Goal: Complete application form

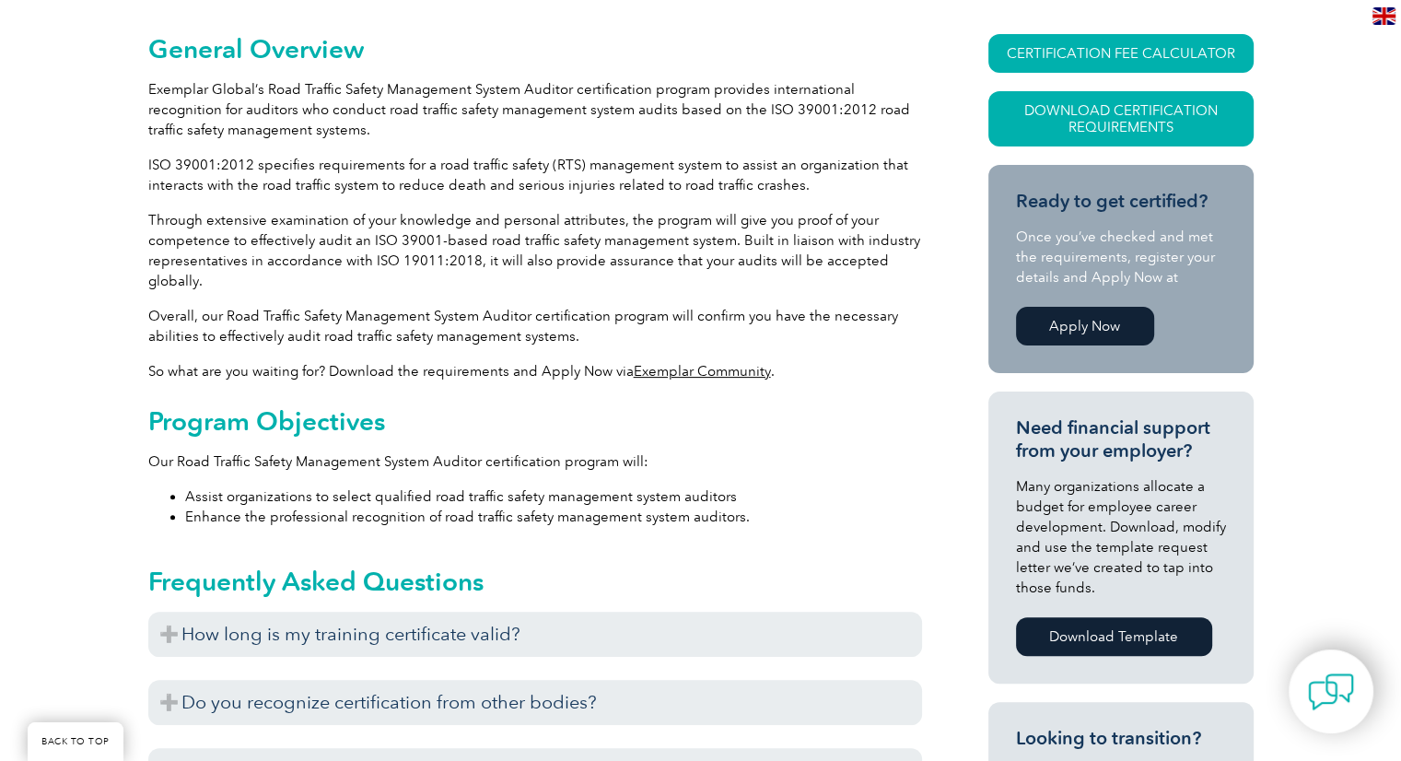
scroll to position [472, 0]
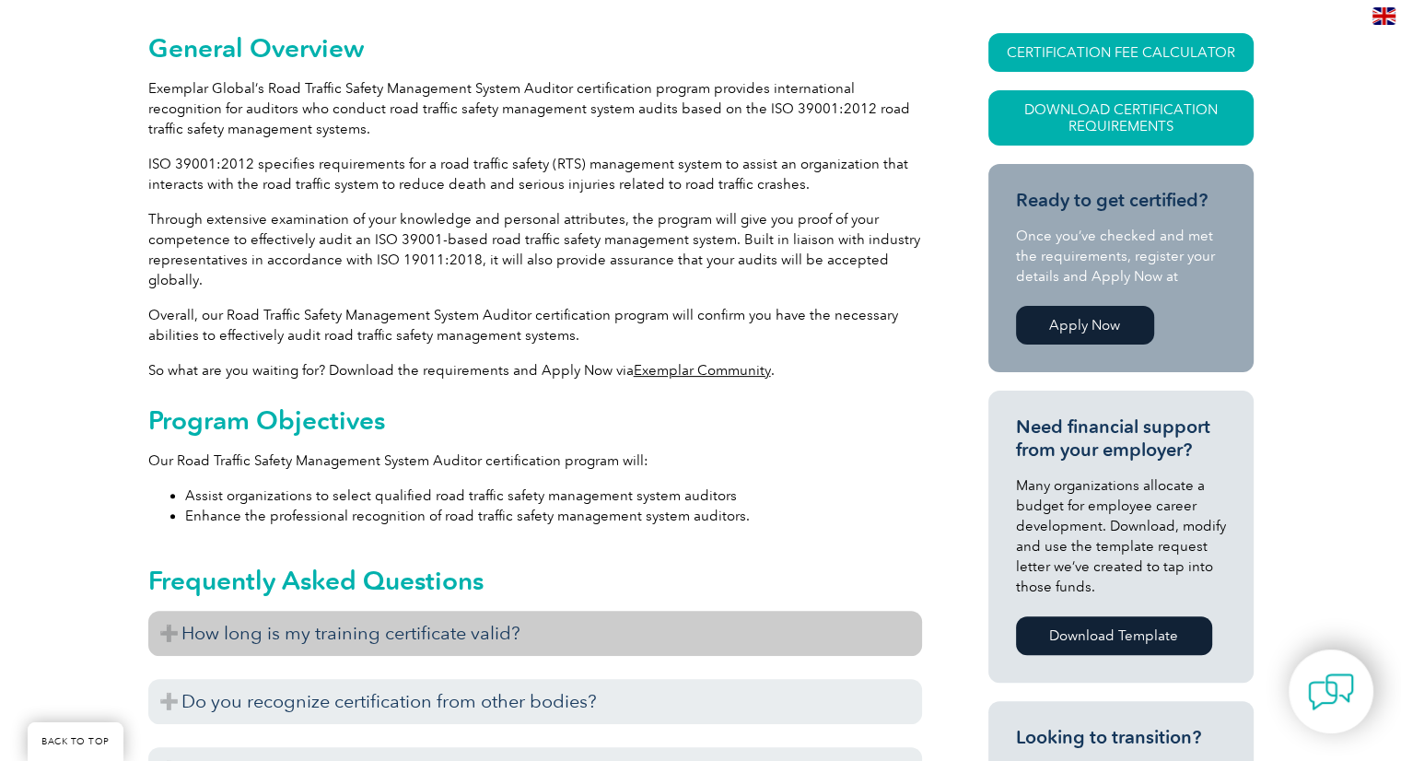
click at [632, 623] on h3 "How long is my training certificate valid?" at bounding box center [535, 633] width 774 height 45
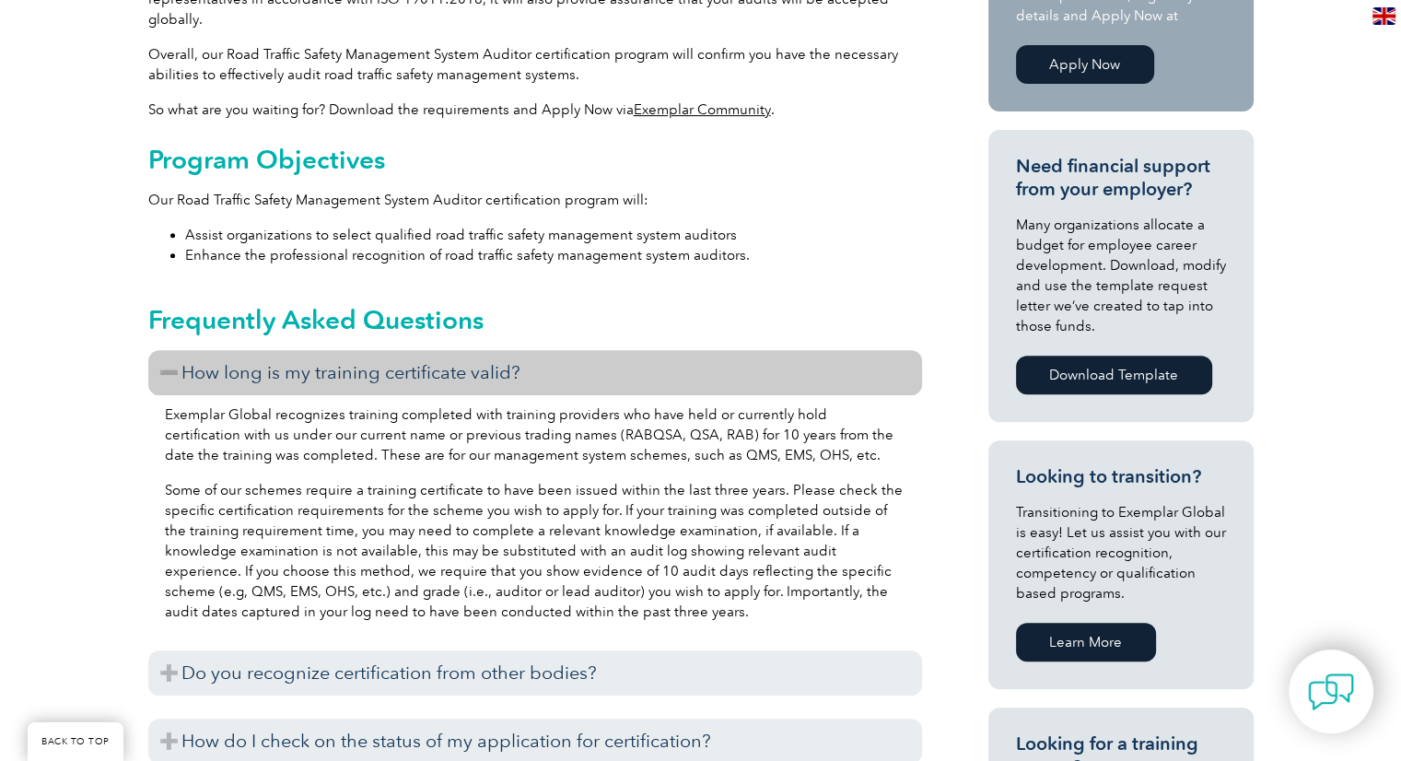
scroll to position [939, 0]
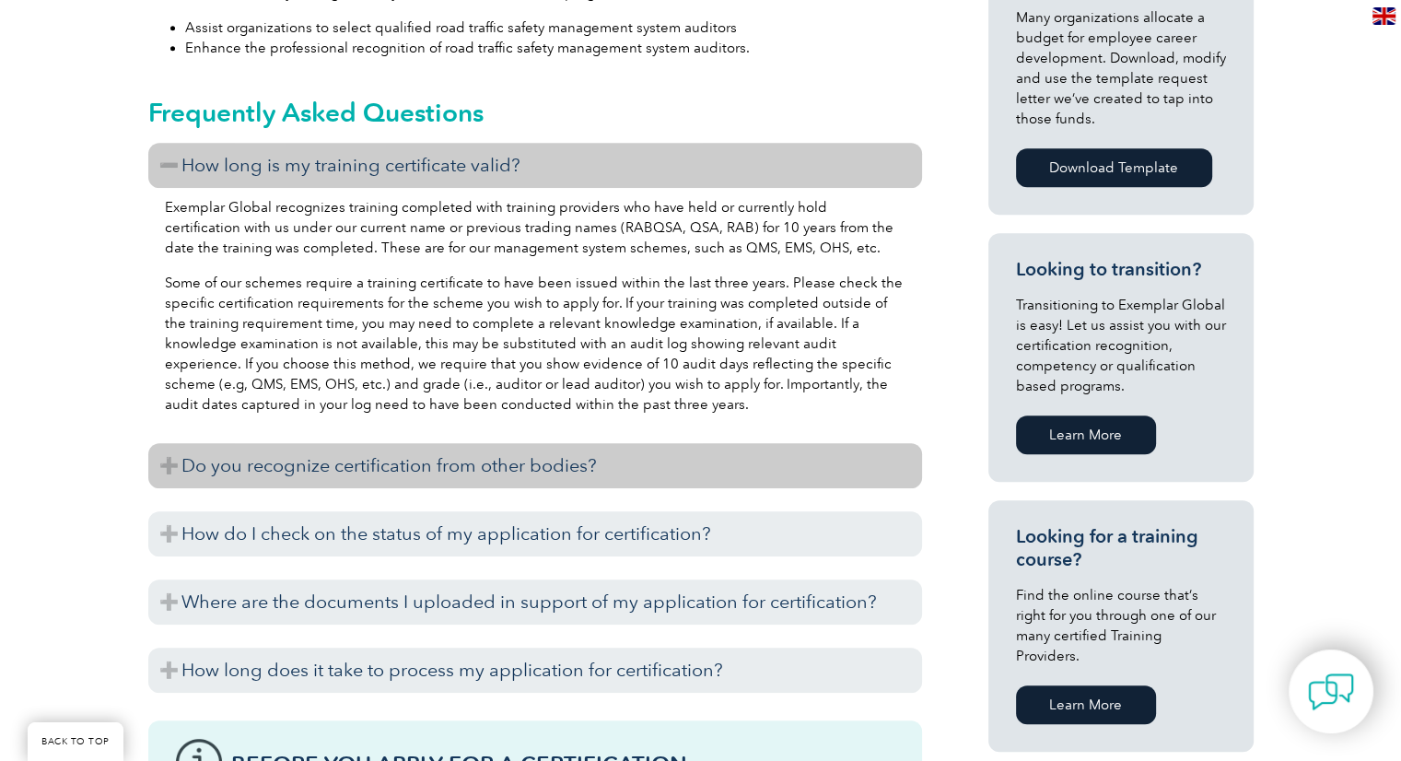
click at [612, 479] on h3 "Do you recognize certification from other bodies?" at bounding box center [535, 465] width 774 height 45
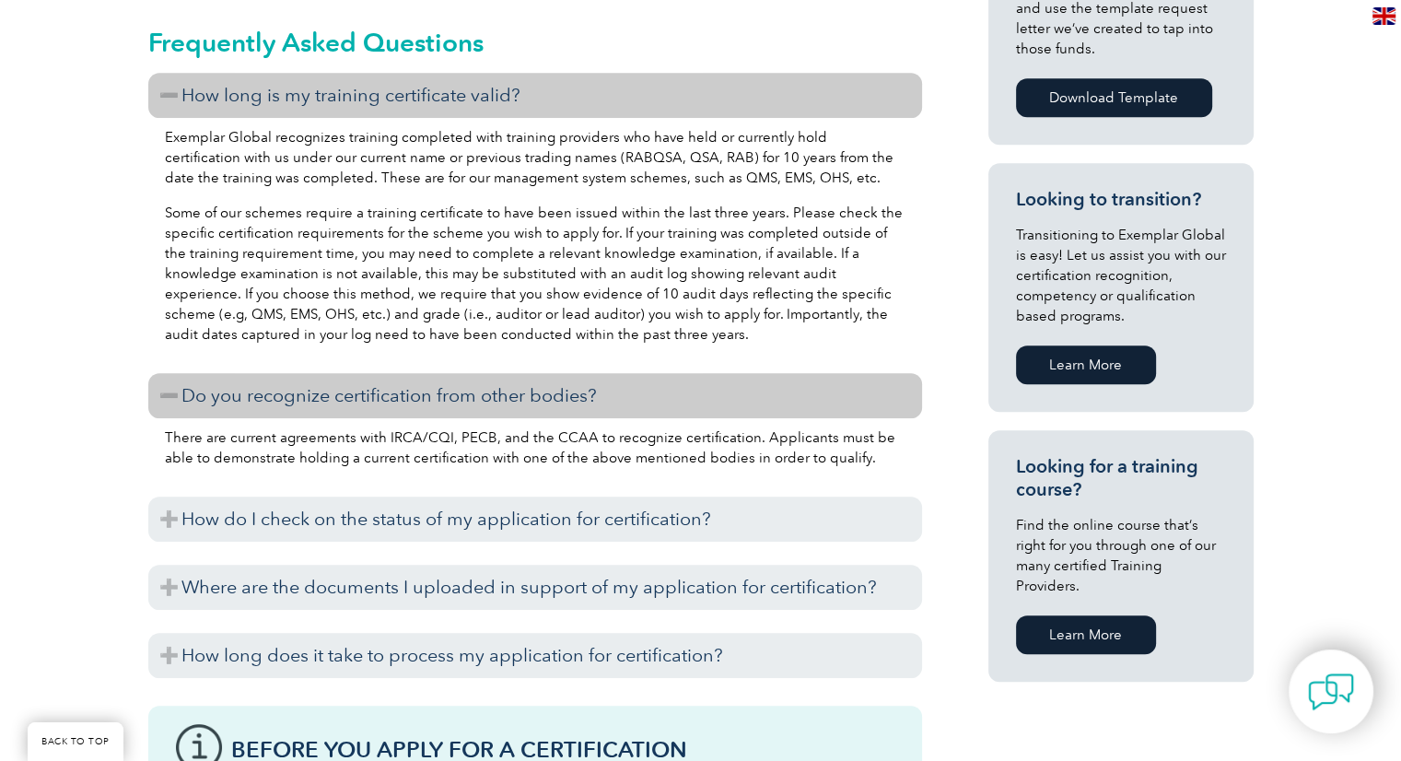
scroll to position [1009, 0]
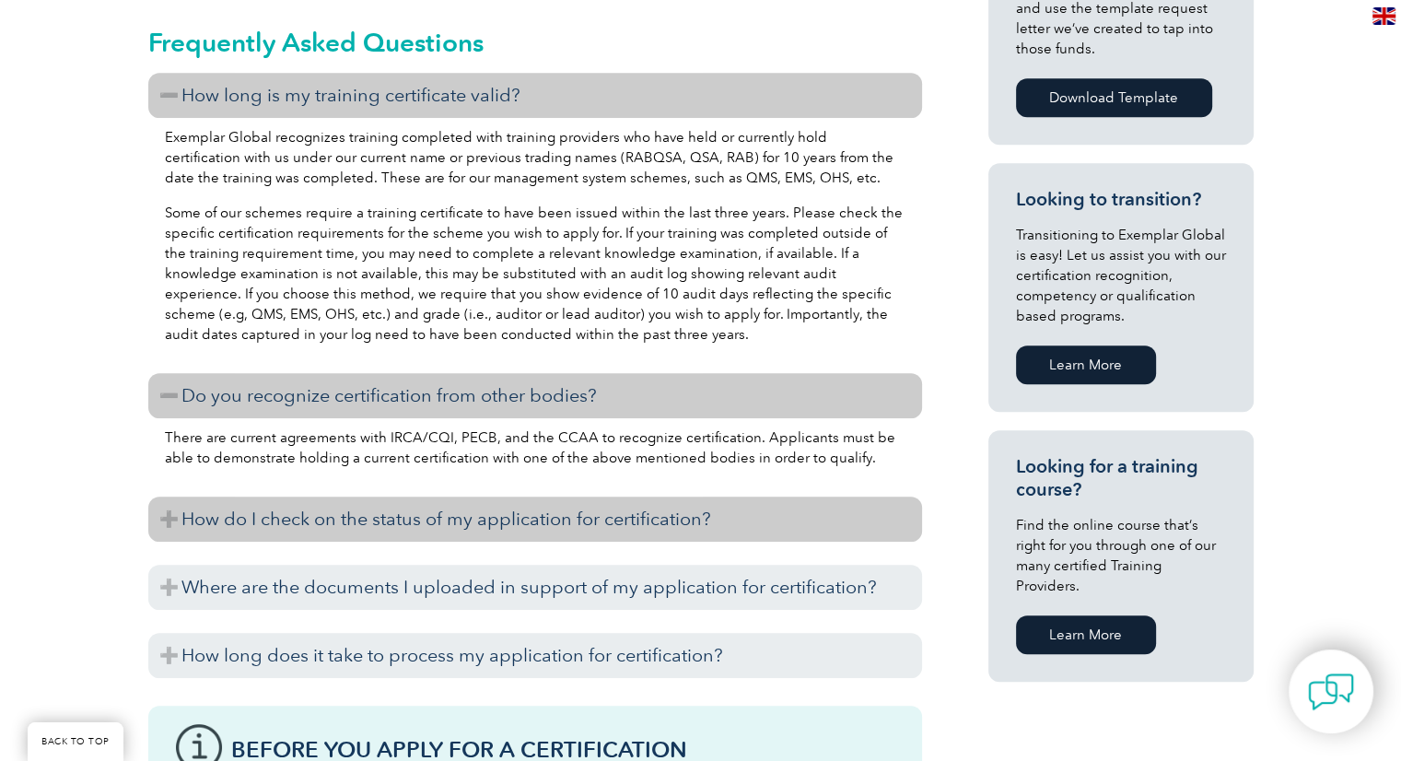
click at [612, 498] on h3 "How do I check on the status of my application for certification?" at bounding box center [535, 518] width 774 height 45
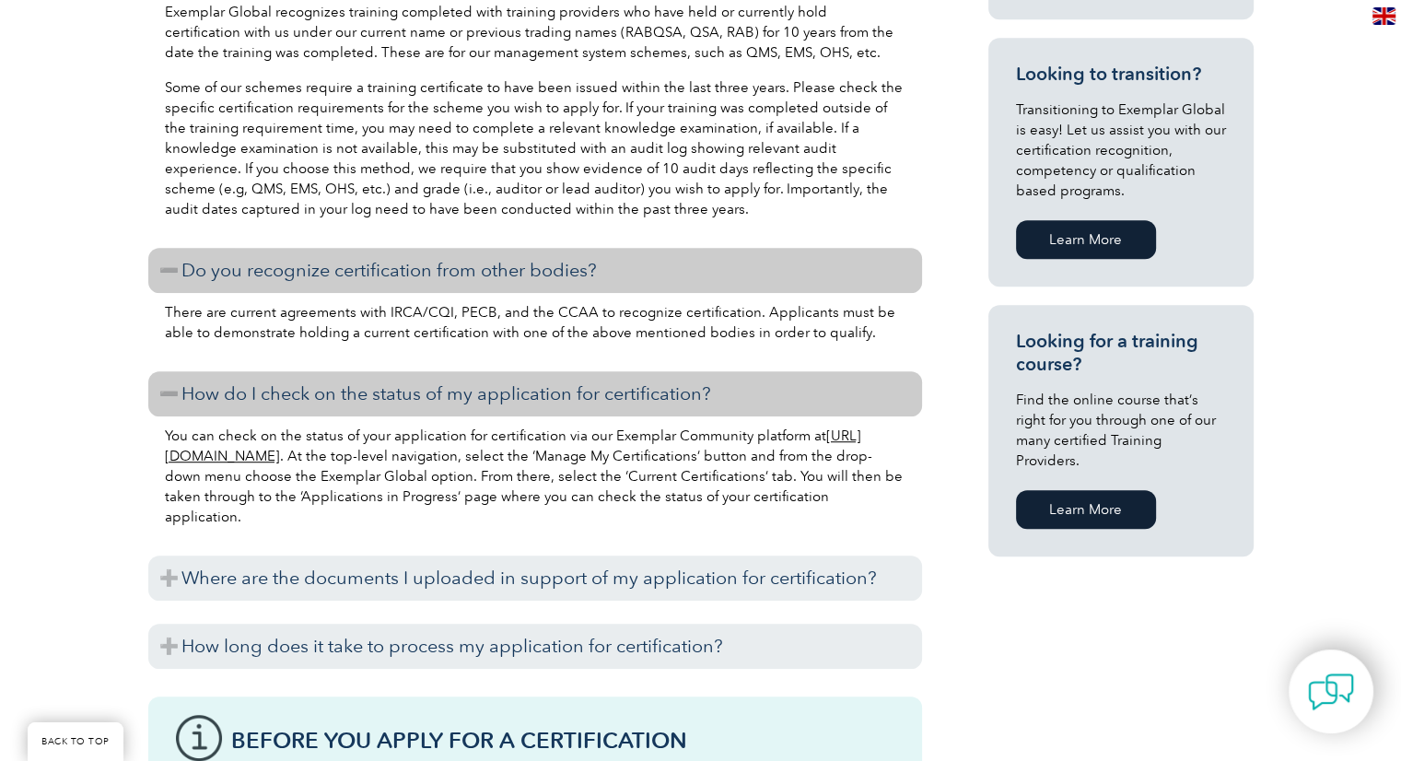
scroll to position [1138, 0]
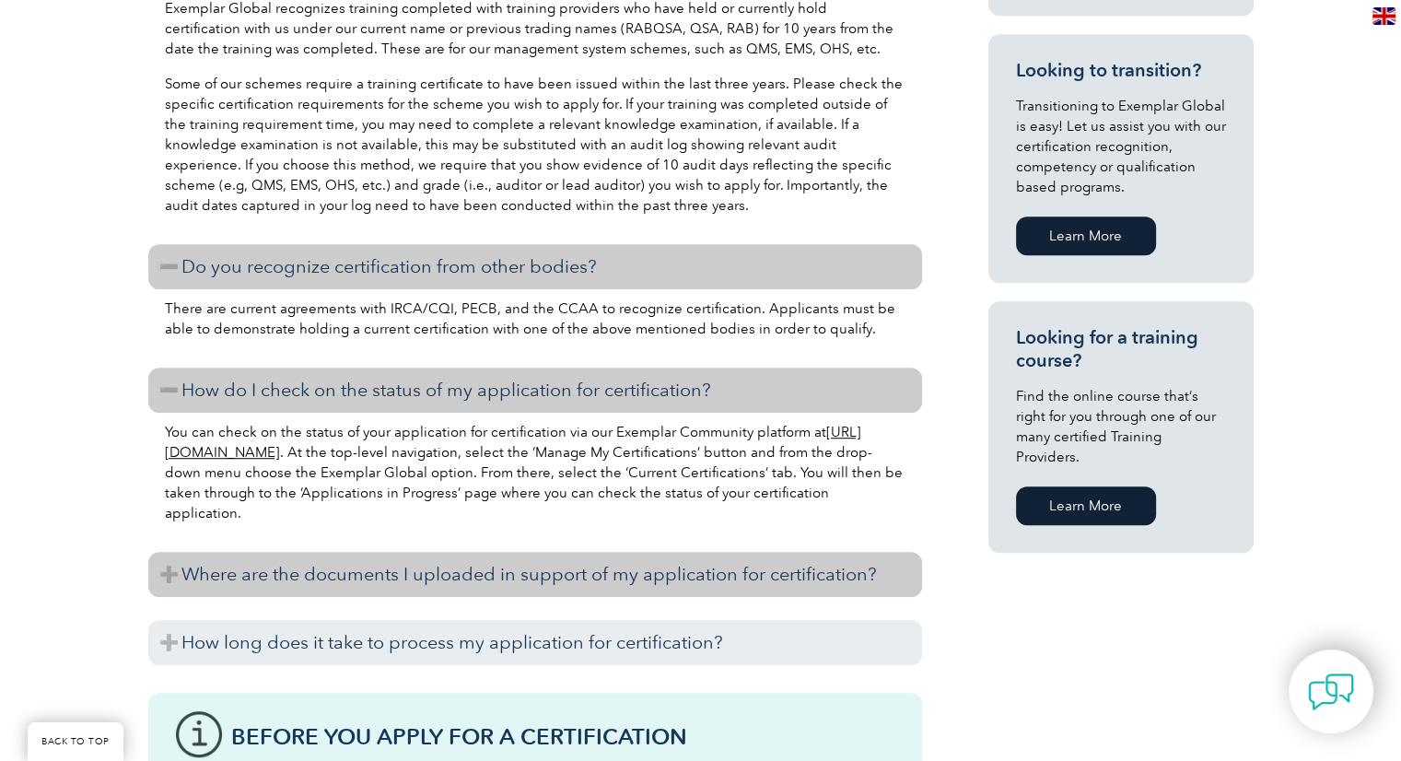
click at [589, 576] on h3 "Where are the documents I uploaded in support of my application for certificati…" at bounding box center [535, 574] width 774 height 45
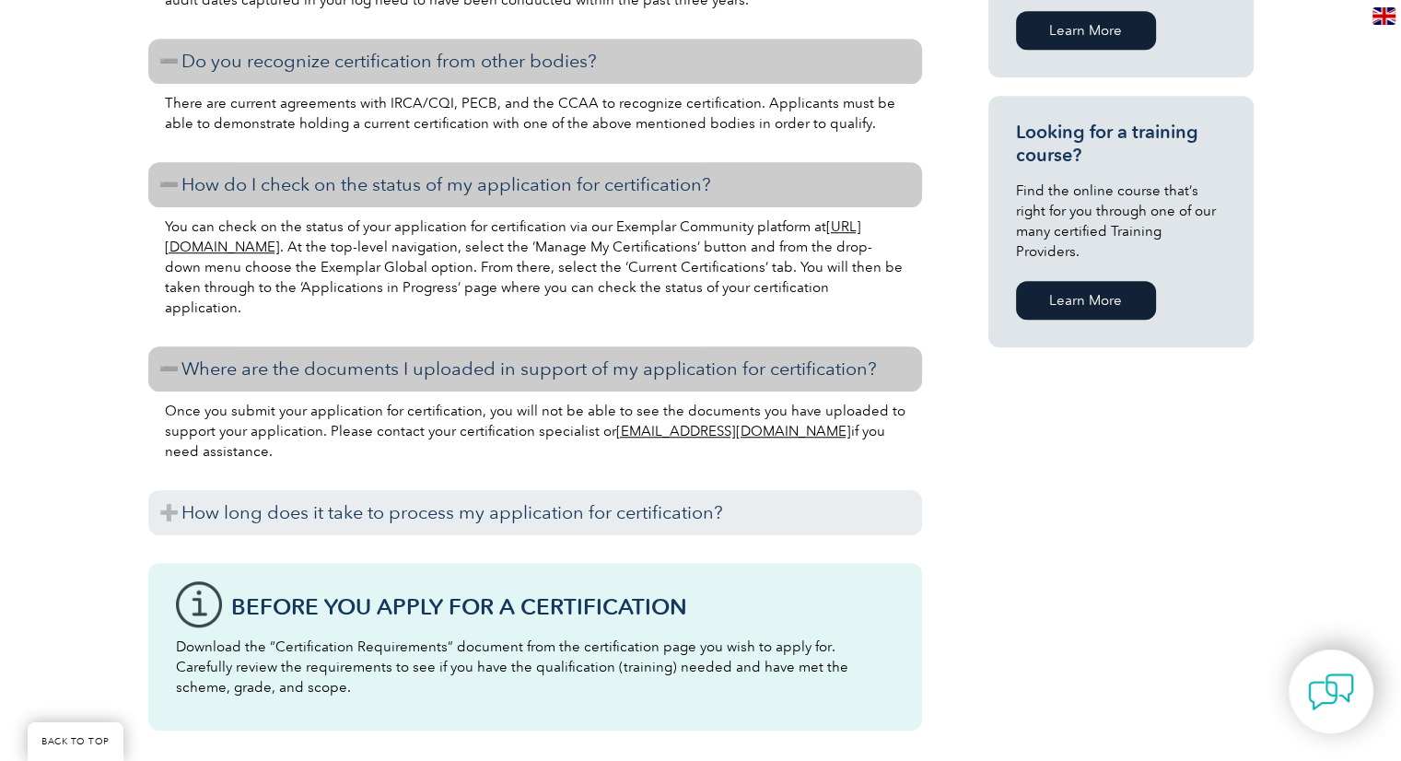
scroll to position [1345, 0]
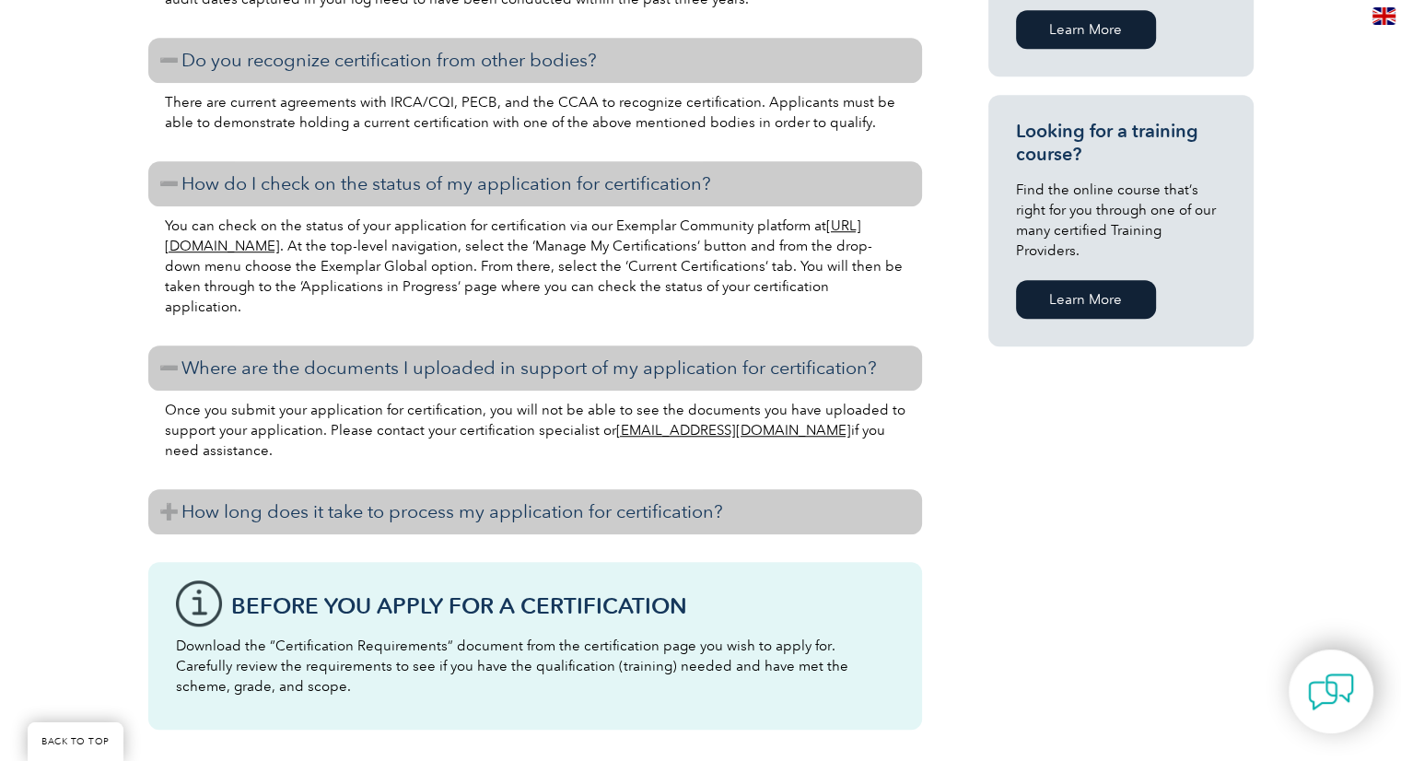
click at [596, 520] on h3 "How long does it take to process my application for certification?" at bounding box center [535, 511] width 774 height 45
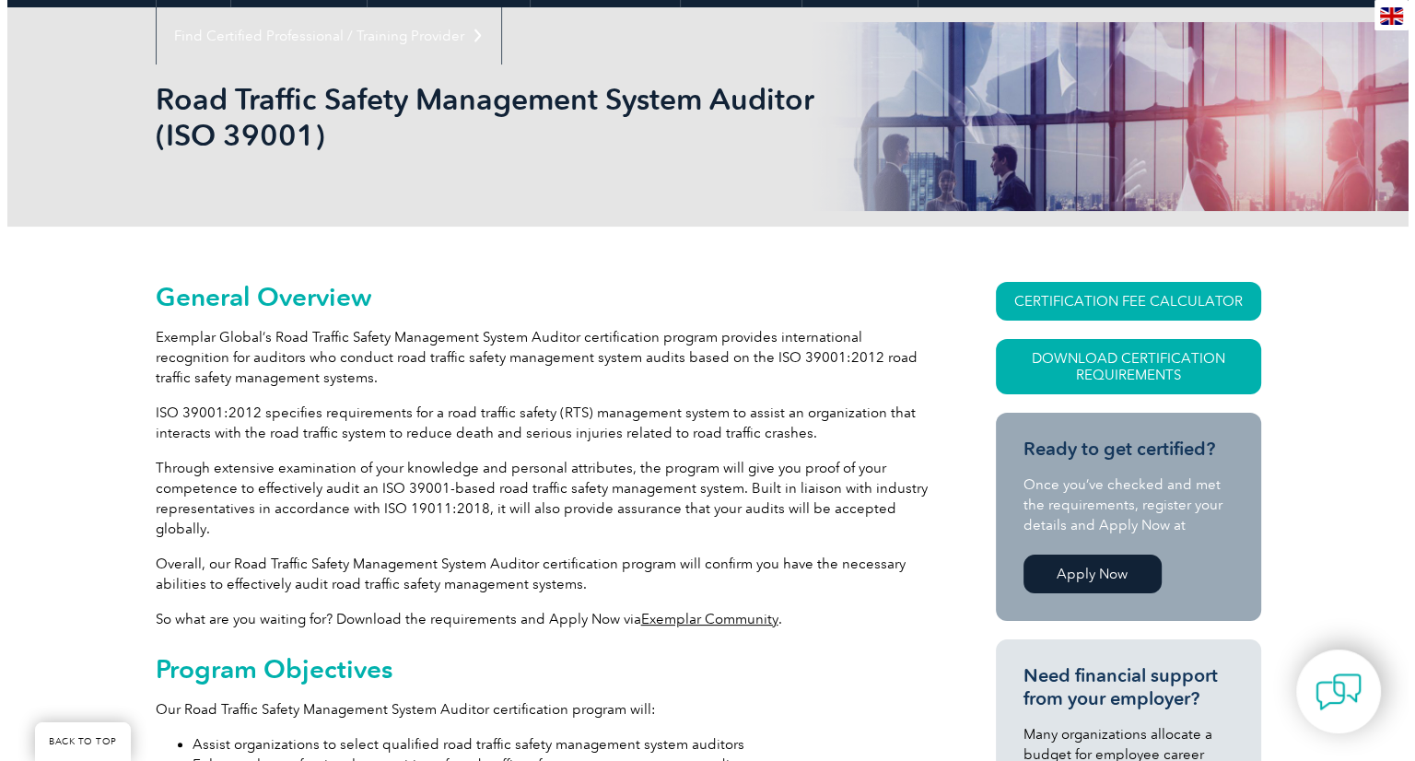
scroll to position [239, 0]
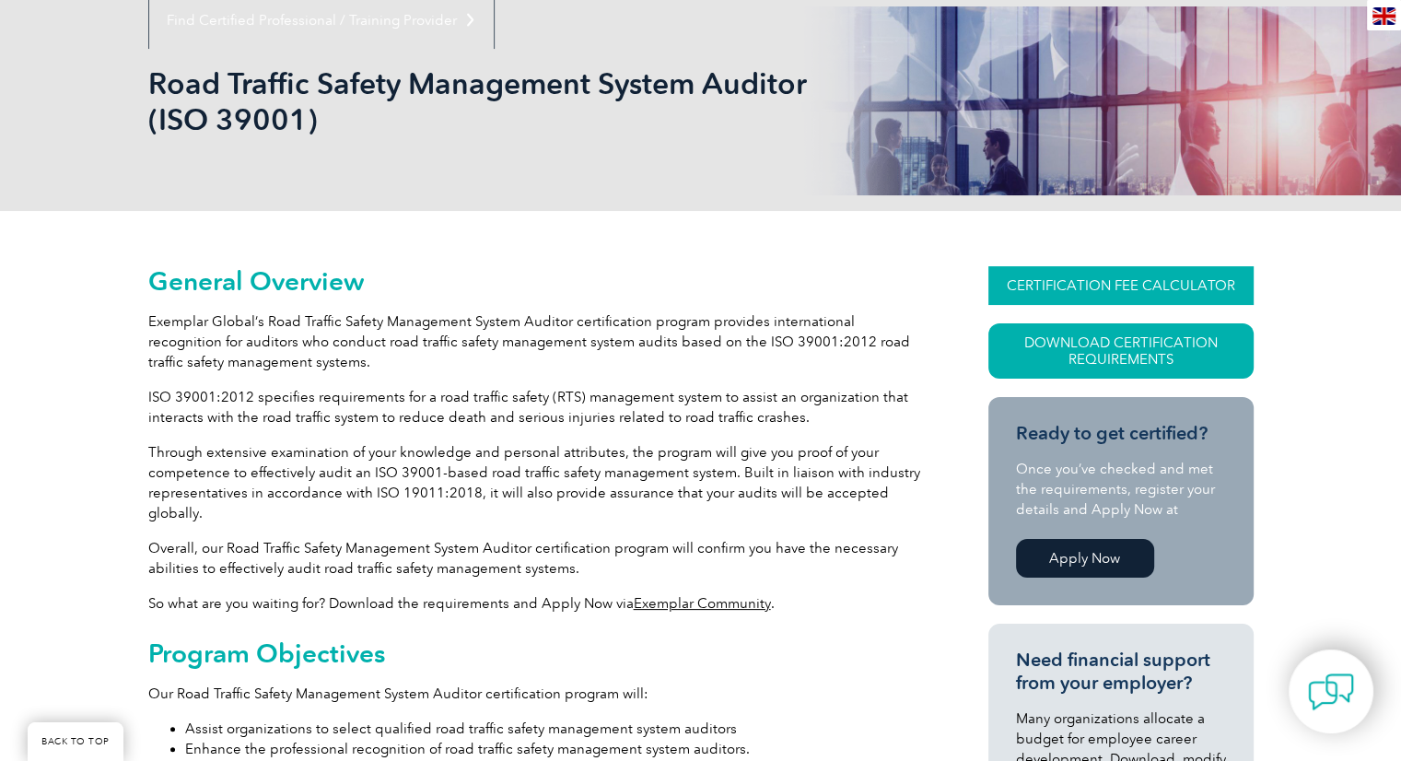
click at [1103, 281] on link "CERTIFICATION FEE CALCULATOR" at bounding box center [1120, 285] width 265 height 39
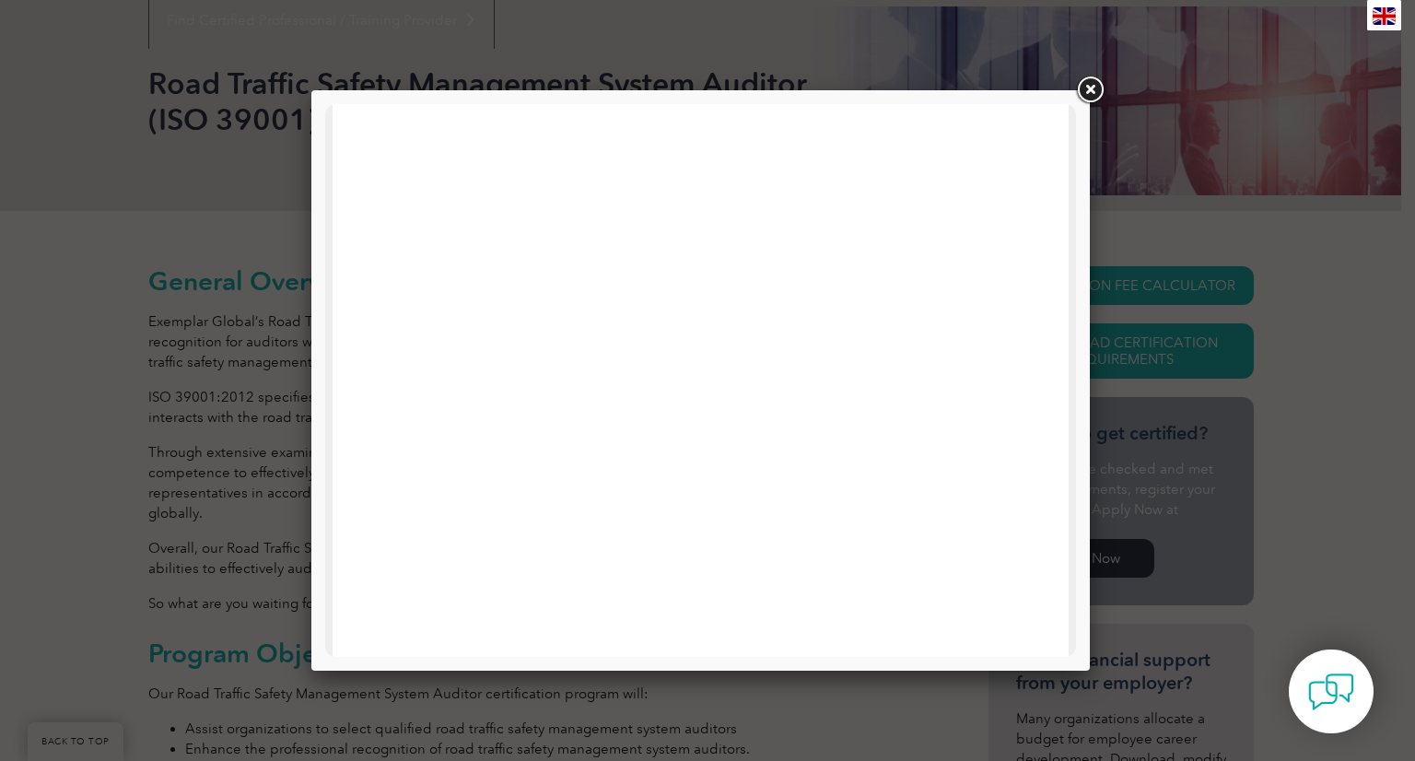
scroll to position [331, 0]
click at [1085, 89] on link at bounding box center [1089, 90] width 33 height 33
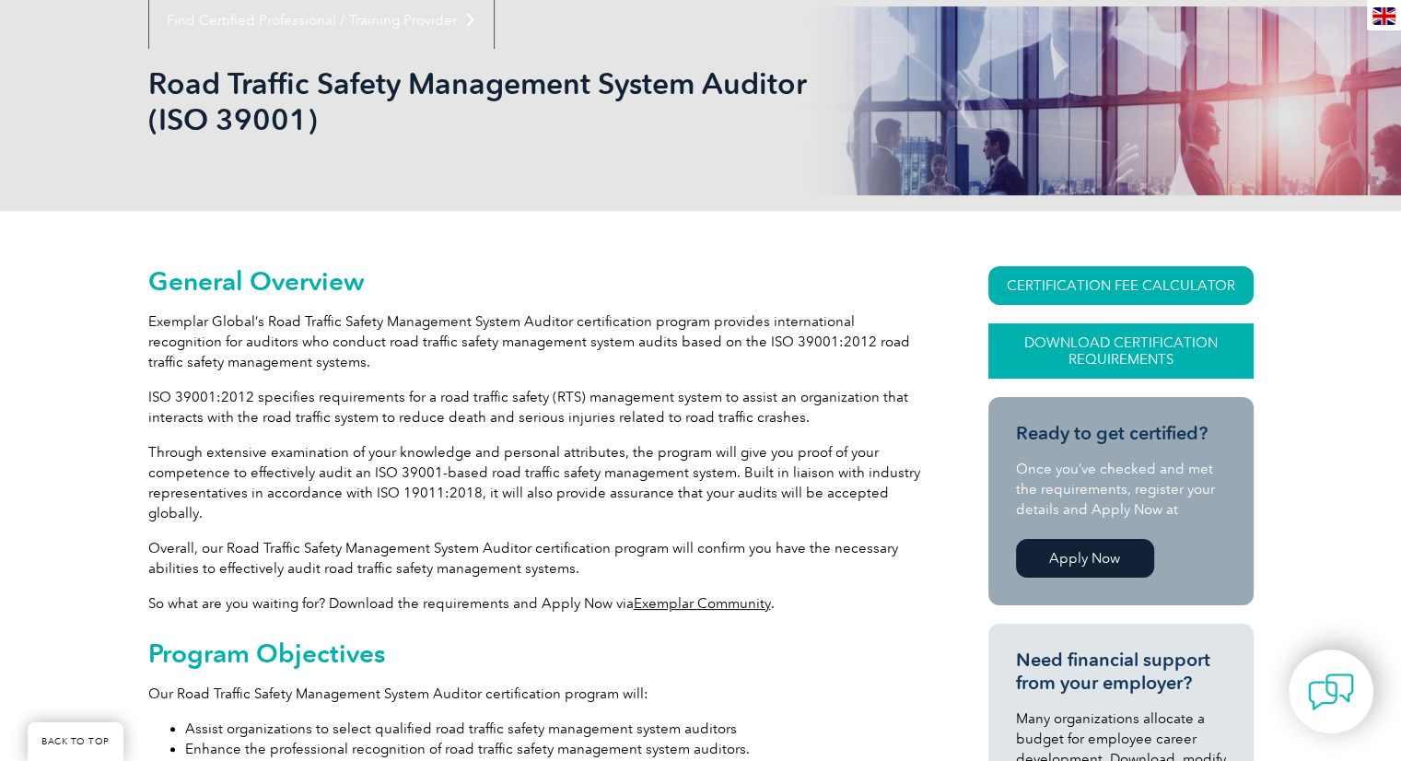
click at [1091, 342] on link "Download Certification Requirements" at bounding box center [1120, 350] width 265 height 55
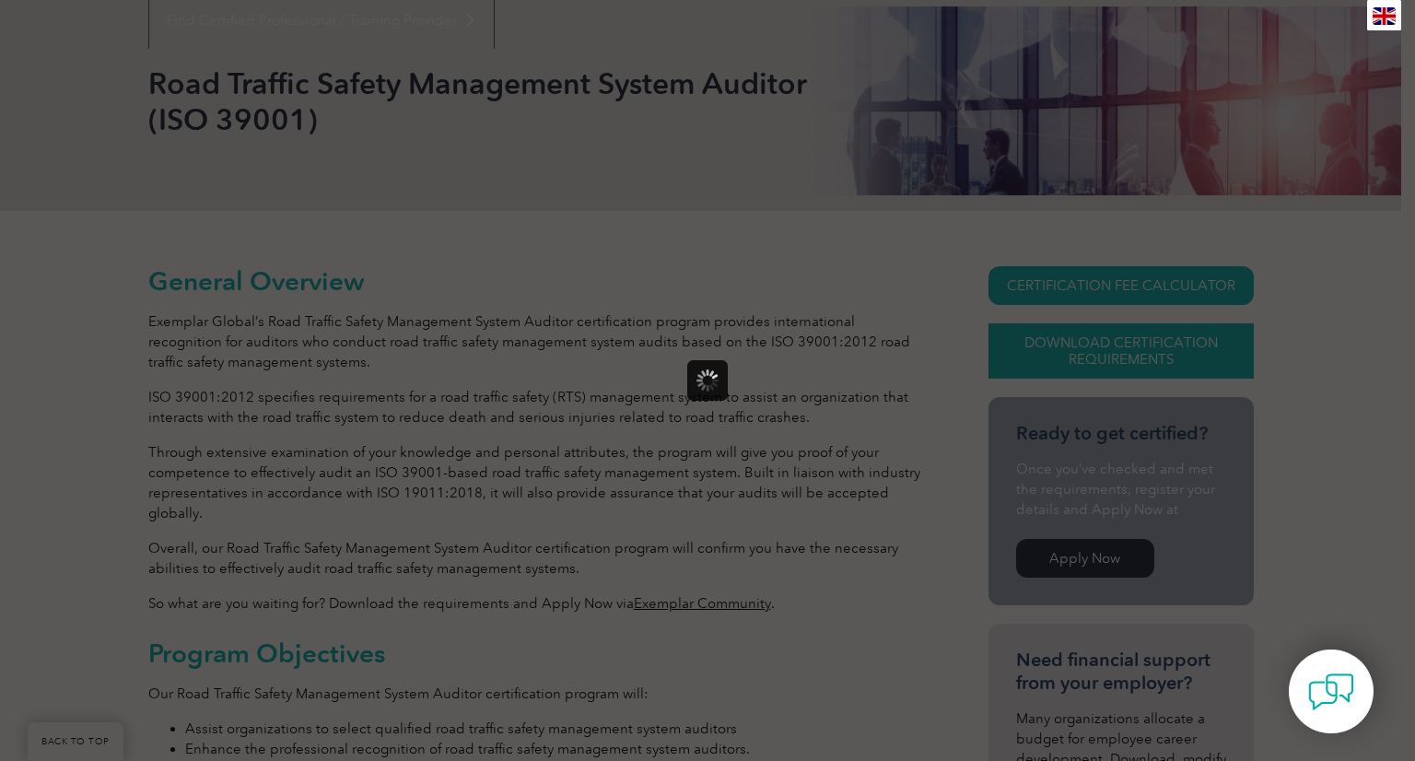
scroll to position [0, 0]
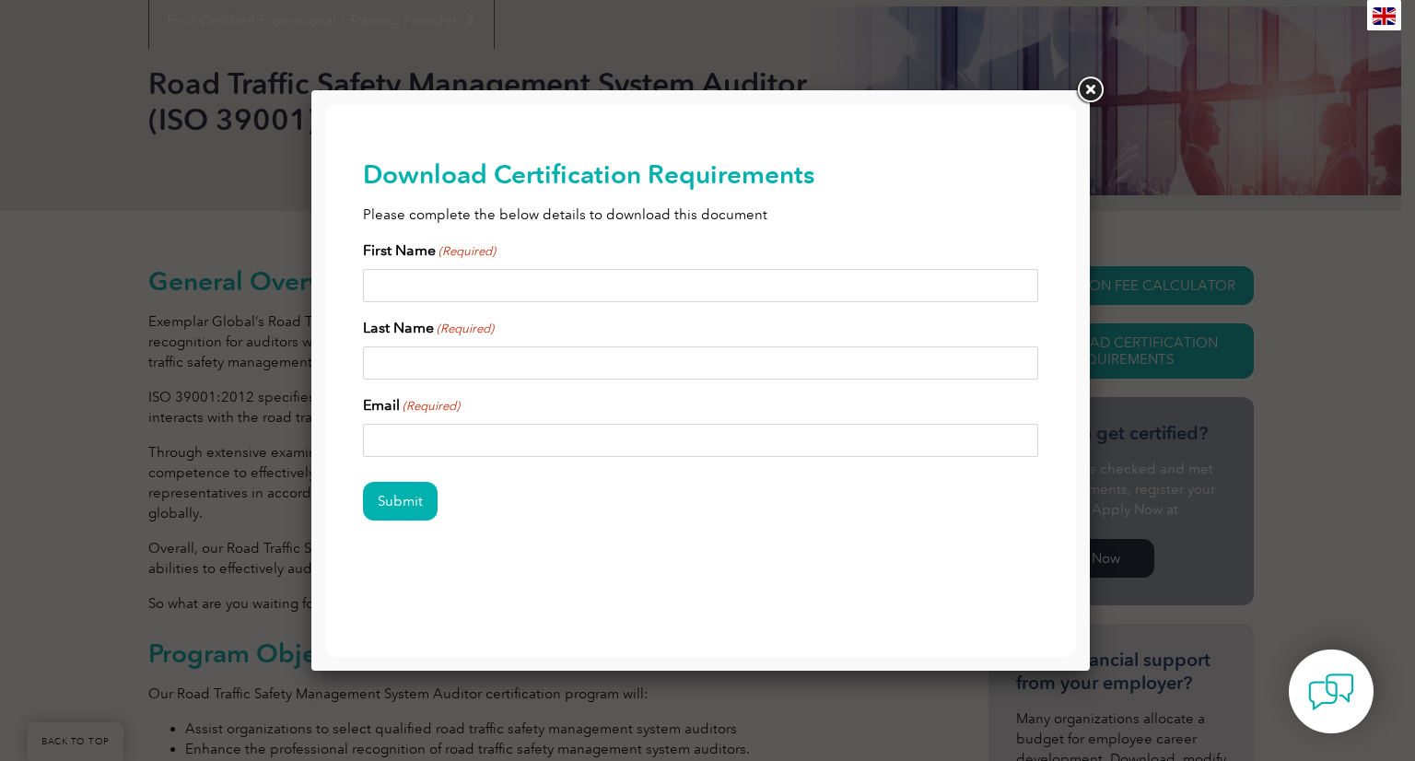
click at [559, 285] on input "First Name (Required)" at bounding box center [701, 285] width 676 height 33
type input "Hamza"
click at [480, 369] on input "Last Name (Required)" at bounding box center [701, 362] width 676 height 33
type input "Saeed"
click at [414, 439] on input "Email (Required)" at bounding box center [701, 440] width 676 height 33
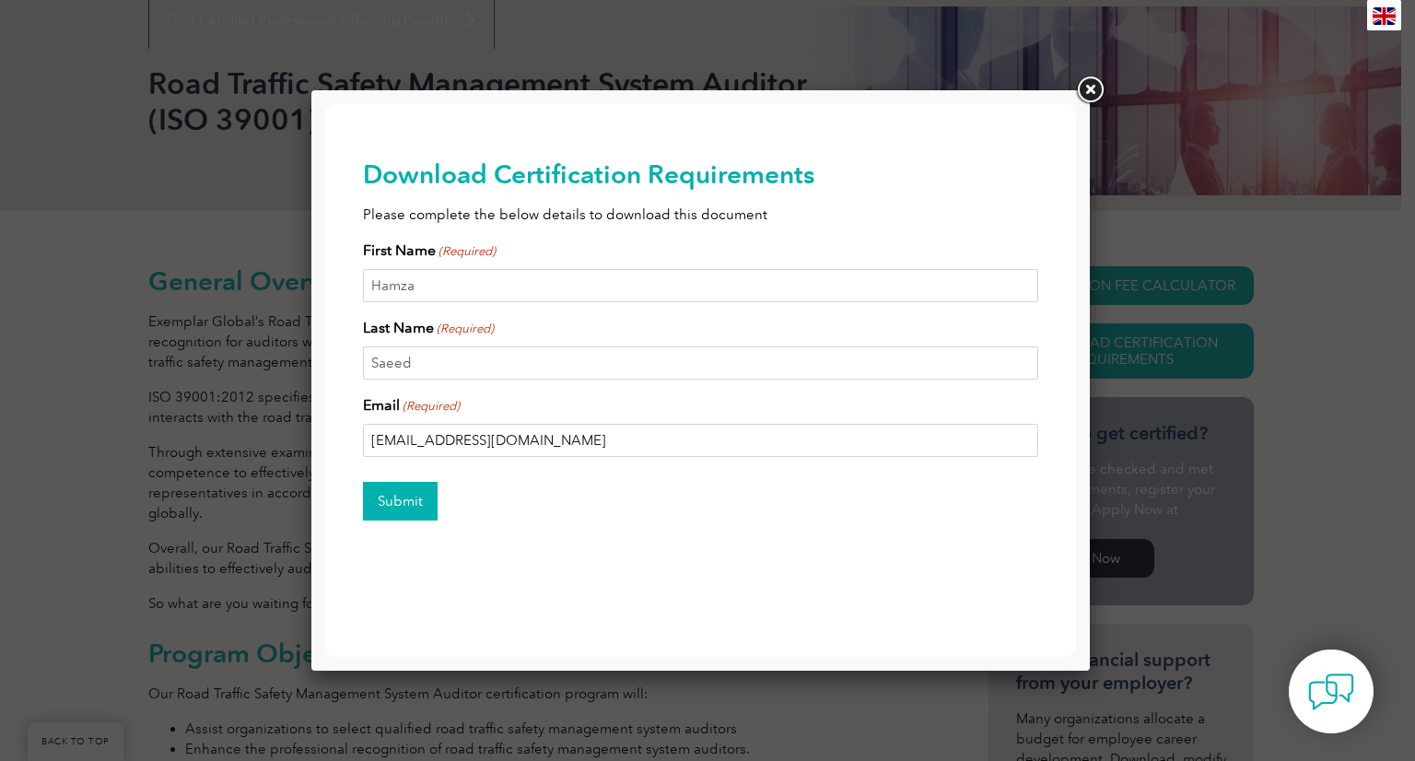
type input "hamzabaig1@gmail.com"
click at [403, 500] on input "Submit" at bounding box center [400, 501] width 75 height 39
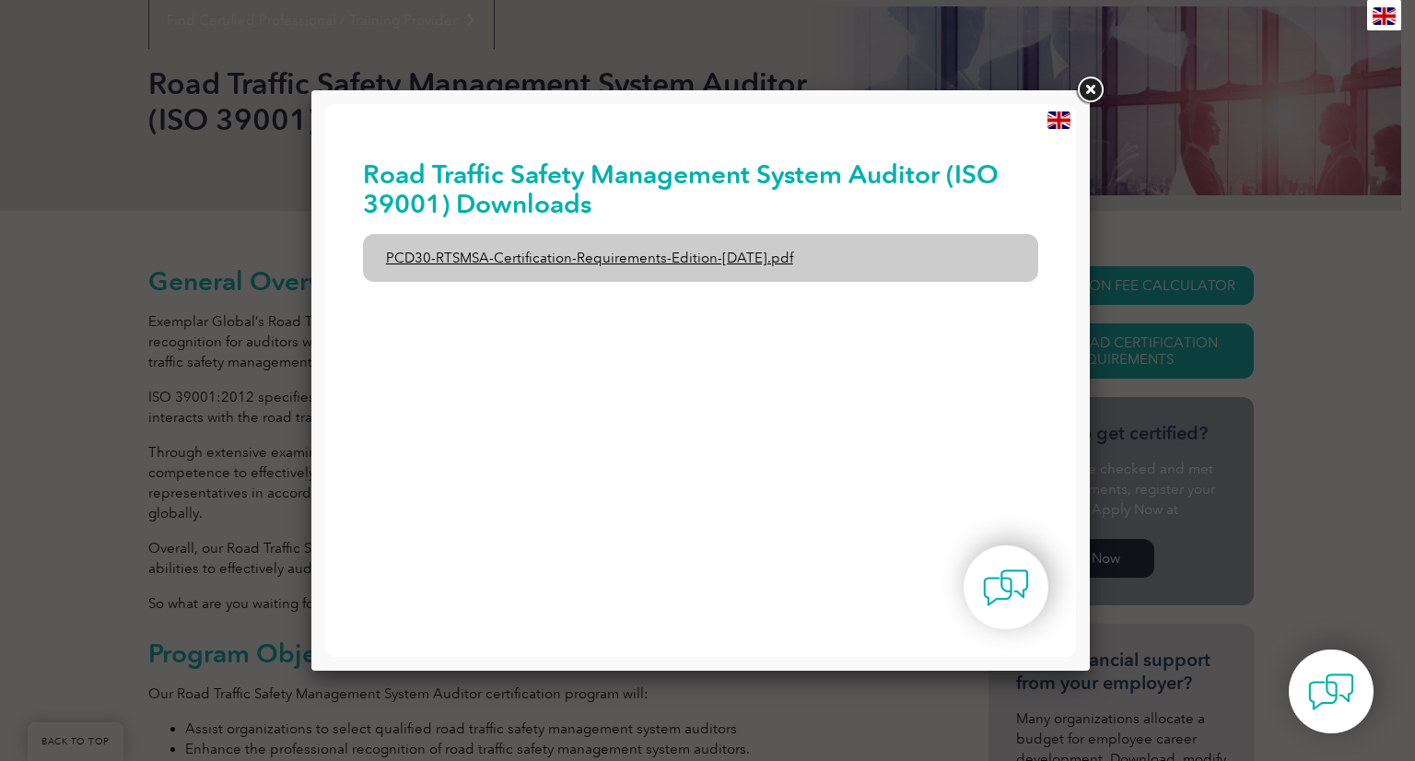
click at [737, 257] on link "PCD30-RTSMSA-Certification-Requirements-Edition-1-June-2020.pdf" at bounding box center [701, 258] width 676 height 48
